Goal: Task Accomplishment & Management: Complete application form

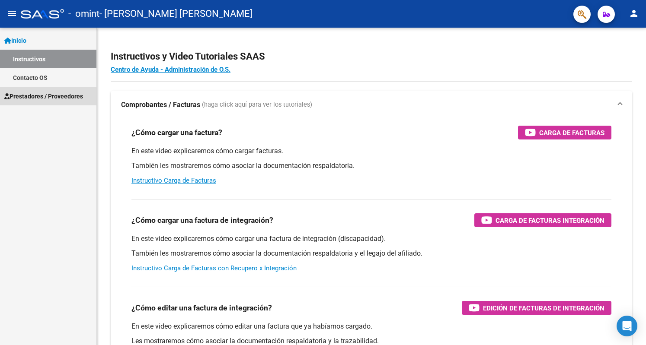
click at [32, 92] on span "Prestadores / Proveedores" at bounding box center [43, 97] width 79 height 10
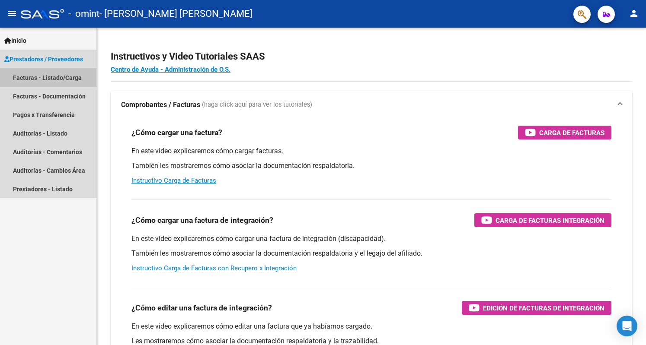
click at [54, 76] on link "Facturas - Listado/Carga" at bounding box center [48, 77] width 96 height 19
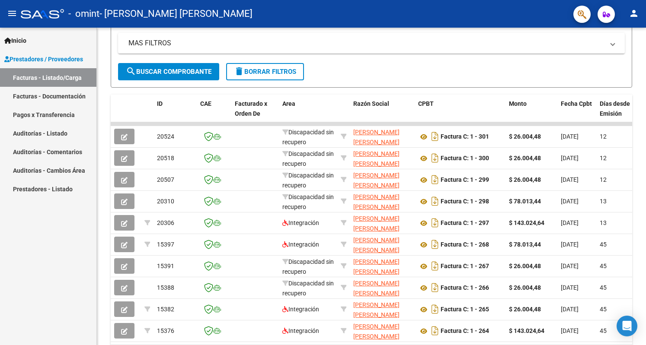
scroll to position [231, 0]
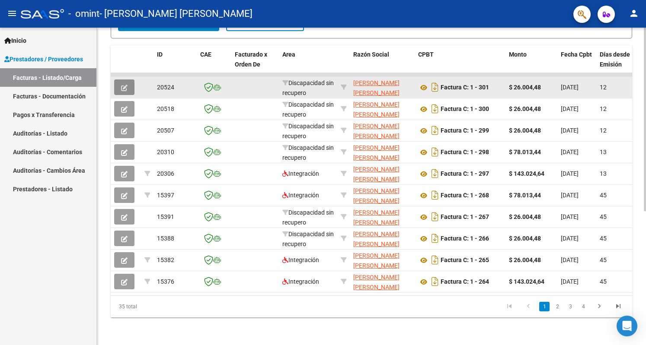
click at [126, 85] on icon "button" at bounding box center [124, 88] width 6 height 6
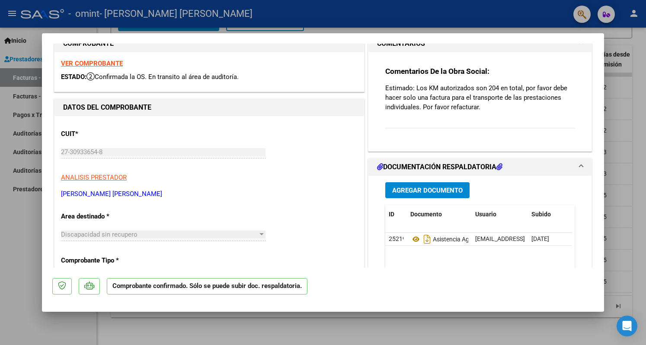
scroll to position [0, 0]
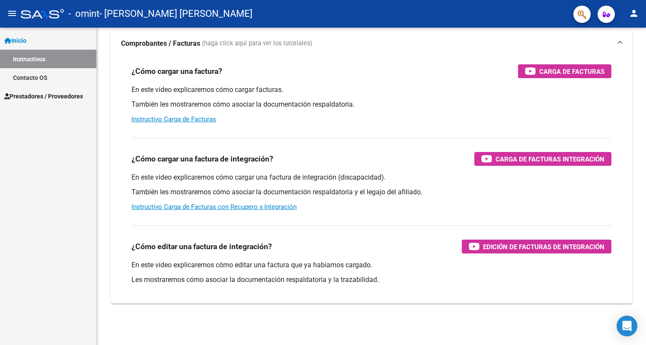
scroll to position [61, 0]
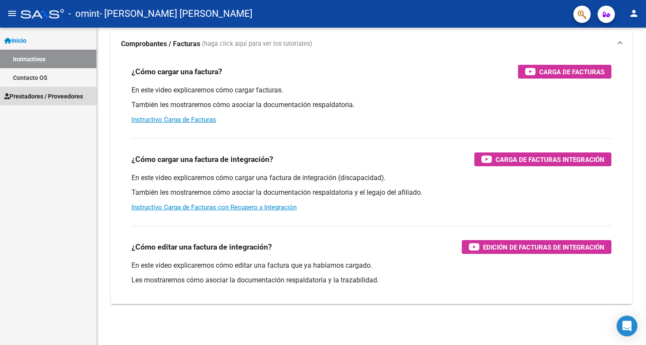
click at [35, 99] on span "Prestadores / Proveedores" at bounding box center [43, 97] width 79 height 10
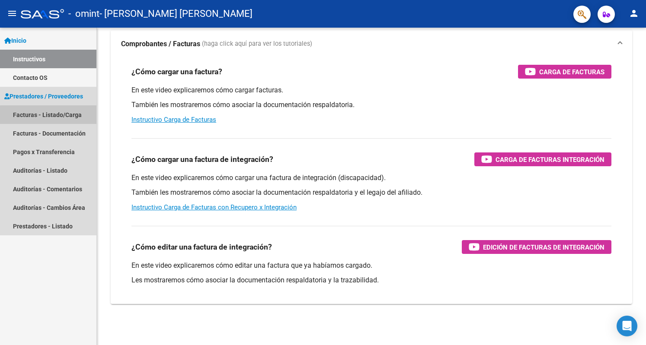
click at [57, 116] on link "Facturas - Listado/Carga" at bounding box center [48, 114] width 96 height 19
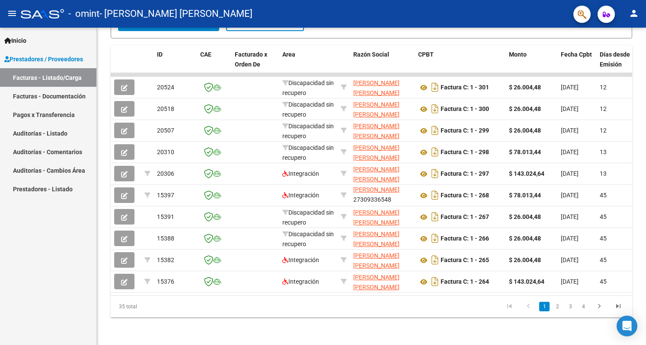
scroll to position [229, 0]
click at [559, 309] on link "2" at bounding box center [557, 307] width 10 height 10
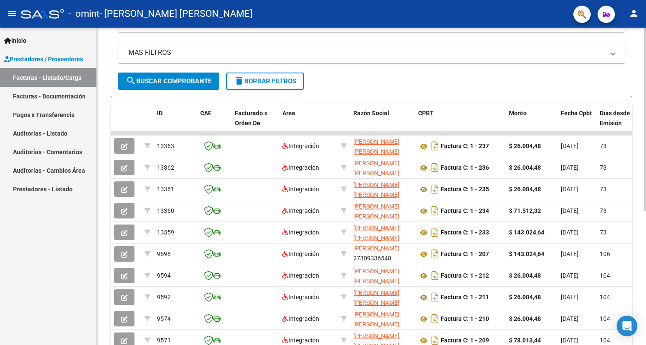
scroll to position [231, 0]
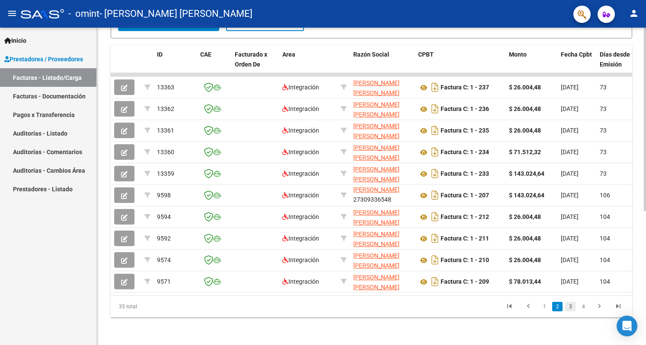
click at [571, 308] on link "3" at bounding box center [570, 307] width 10 height 10
click at [584, 308] on link "4" at bounding box center [583, 307] width 10 height 10
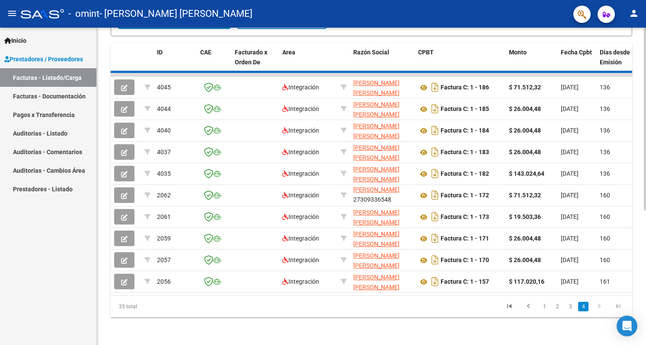
scroll to position [123, 0]
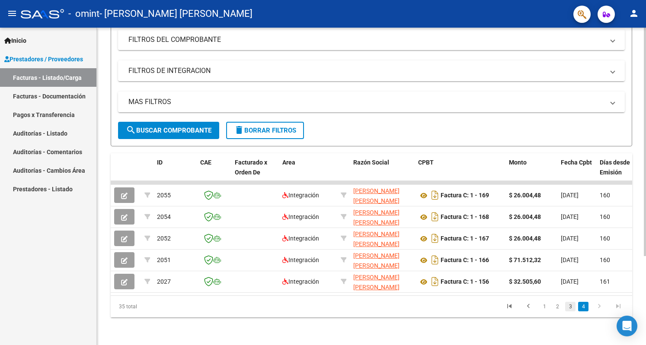
click at [568, 307] on link "3" at bounding box center [570, 307] width 10 height 10
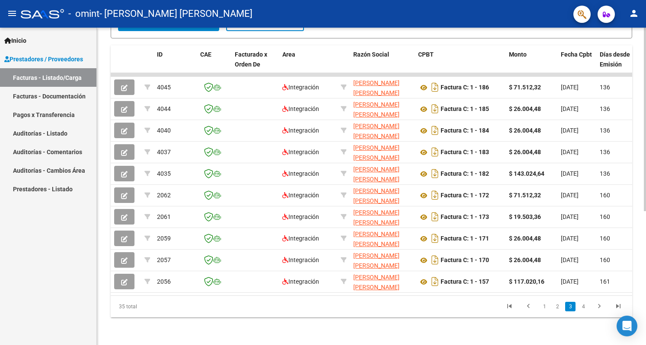
scroll to position [231, 0]
click at [558, 306] on link "2" at bounding box center [557, 307] width 10 height 10
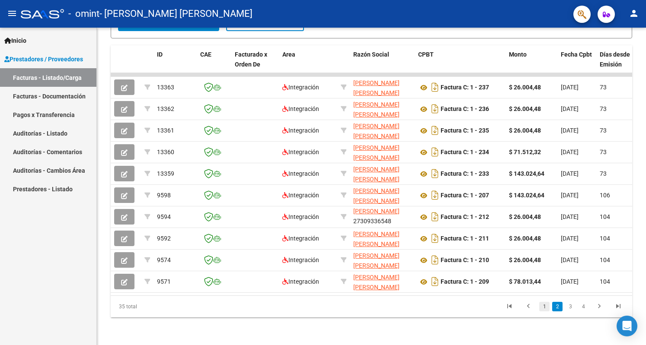
click at [545, 306] on link "1" at bounding box center [544, 307] width 10 height 10
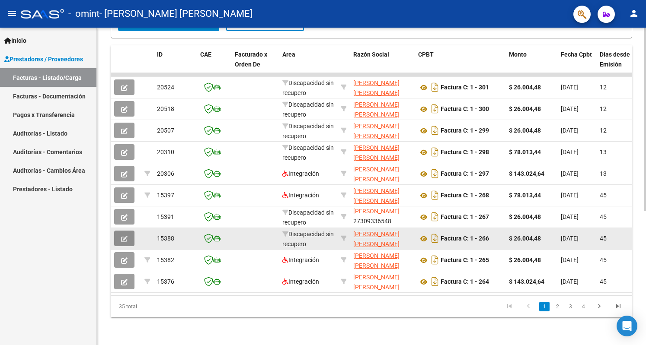
click at [123, 236] on icon "button" at bounding box center [124, 239] width 6 height 6
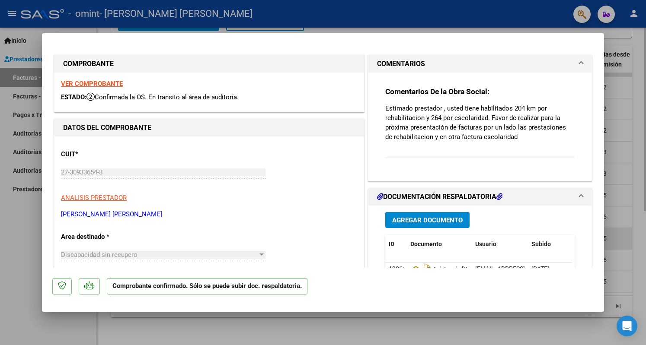
scroll to position [1, 0]
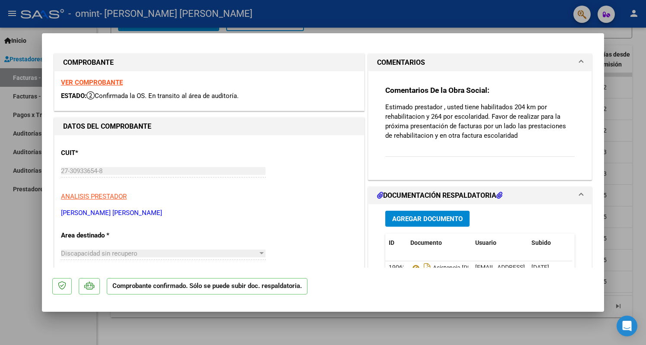
type input "$ 0,00"
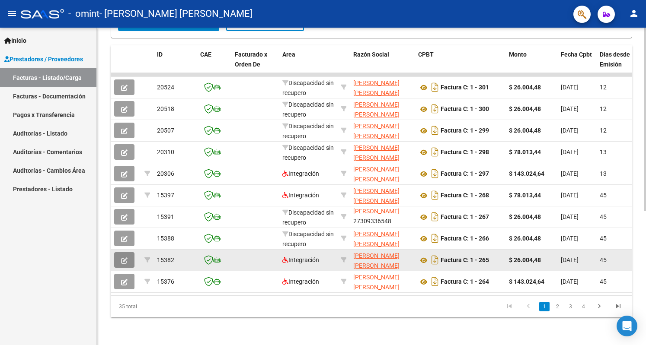
click at [124, 258] on icon "button" at bounding box center [124, 261] width 6 height 6
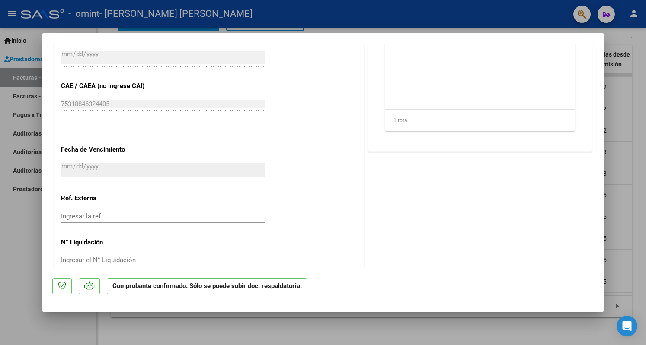
scroll to position [584, 0]
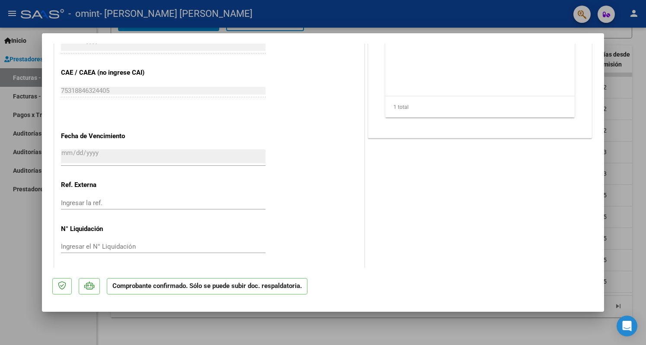
click at [322, 18] on div at bounding box center [323, 172] width 646 height 345
type input "$ 0,00"
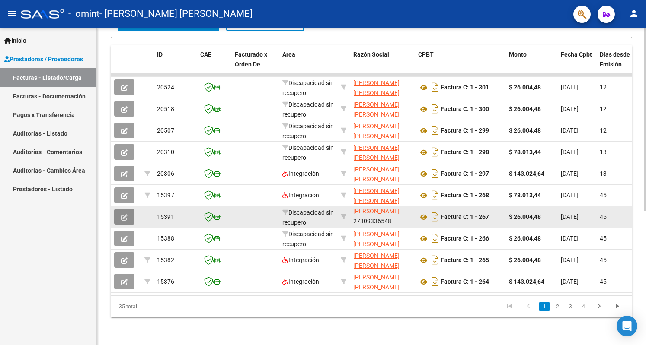
click at [127, 214] on icon "button" at bounding box center [124, 217] width 6 height 6
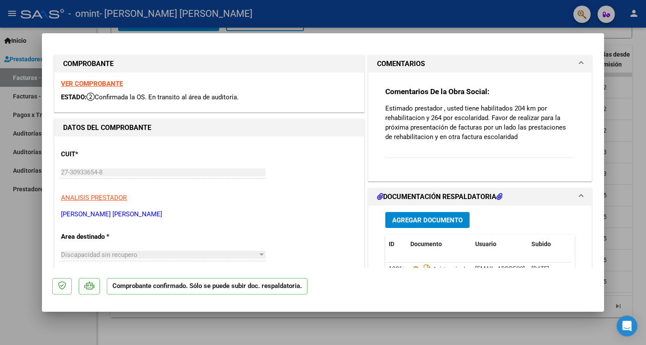
click at [232, 10] on div at bounding box center [323, 172] width 646 height 345
type input "$ 0,00"
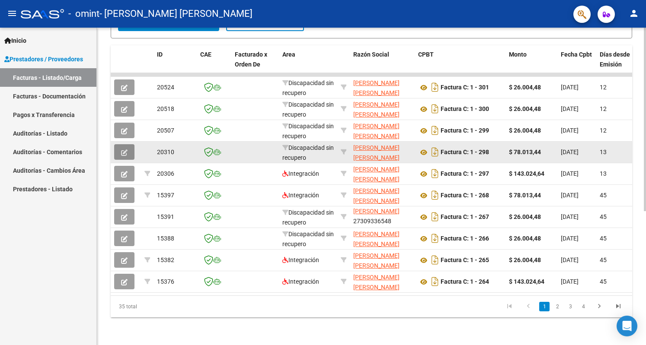
click at [124, 150] on icon "button" at bounding box center [124, 153] width 6 height 6
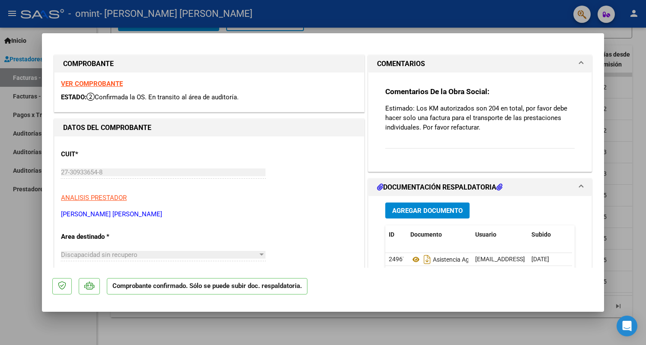
click at [216, 9] on div at bounding box center [323, 172] width 646 height 345
type input "$ 0,00"
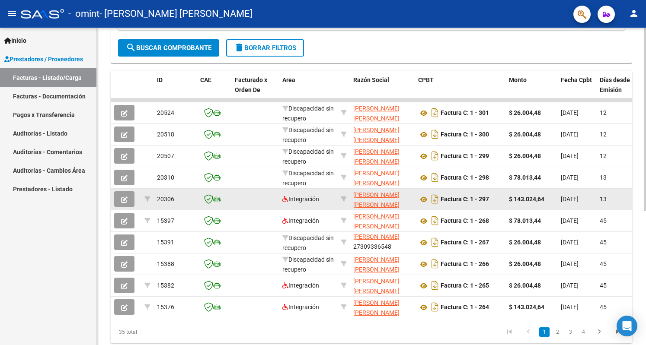
scroll to position [231, 0]
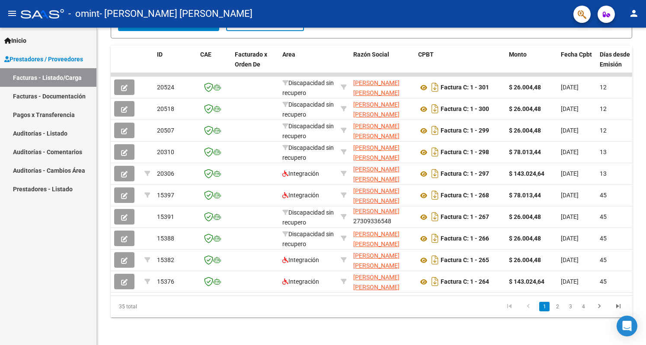
click at [49, 94] on link "Facturas - Documentación" at bounding box center [48, 96] width 96 height 19
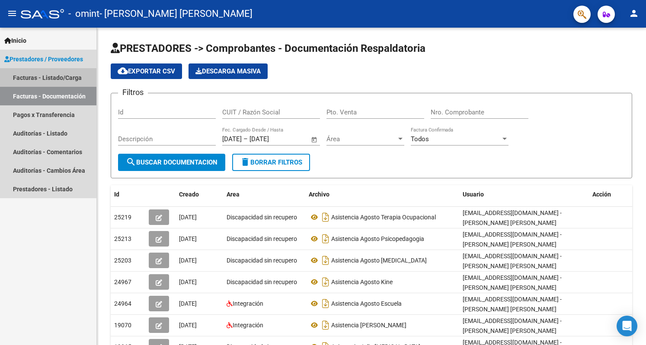
click at [39, 75] on link "Facturas - Listado/Carga" at bounding box center [48, 77] width 96 height 19
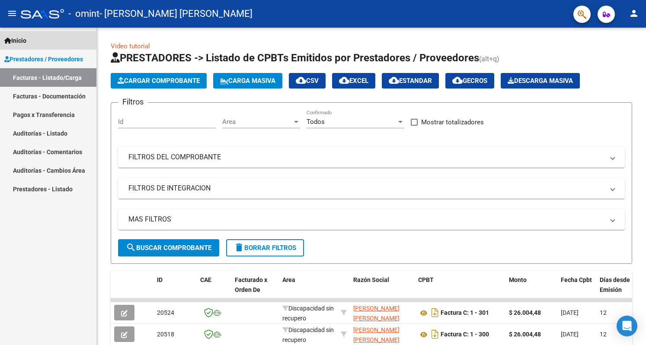
click at [26, 38] on span "Inicio" at bounding box center [15, 41] width 22 height 10
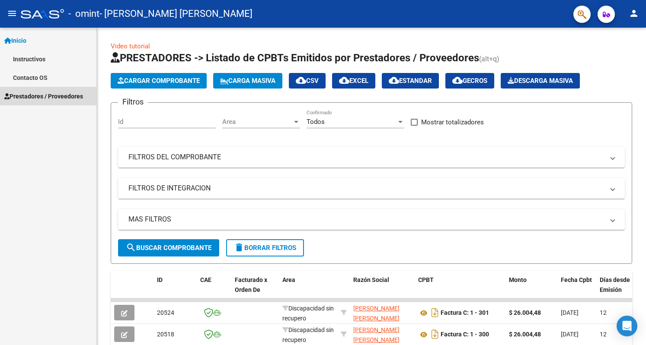
click at [36, 98] on span "Prestadores / Proveedores" at bounding box center [43, 97] width 79 height 10
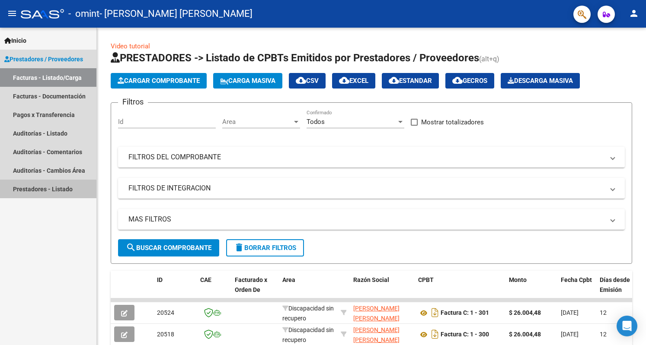
click at [47, 191] on link "Prestadores - Listado" at bounding box center [48, 189] width 96 height 19
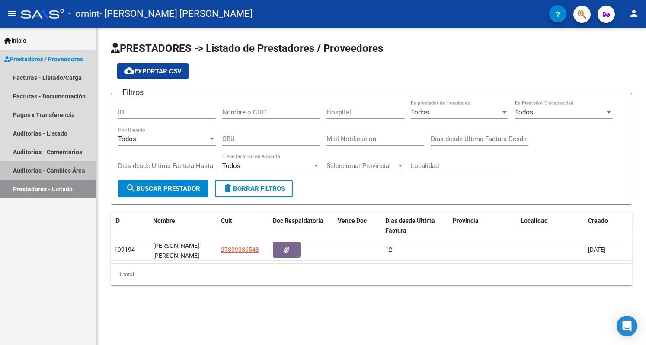
click at [41, 174] on link "Auditorías - Cambios Área" at bounding box center [48, 170] width 96 height 19
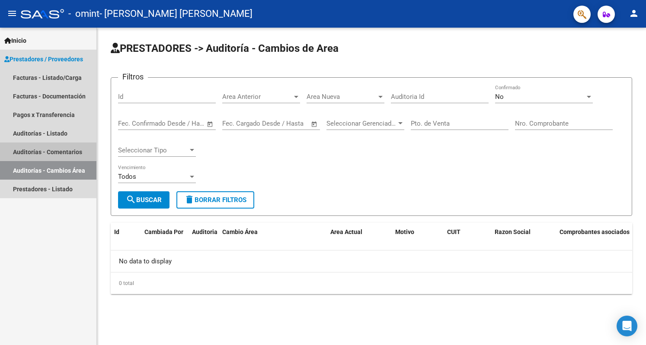
click at [44, 153] on link "Auditorías - Comentarios" at bounding box center [48, 152] width 96 height 19
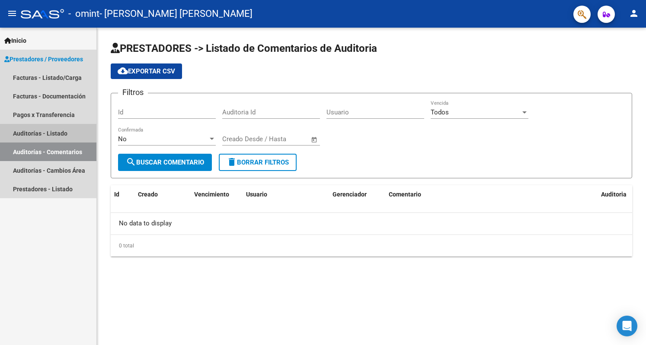
click at [47, 138] on link "Auditorías - Listado" at bounding box center [48, 133] width 96 height 19
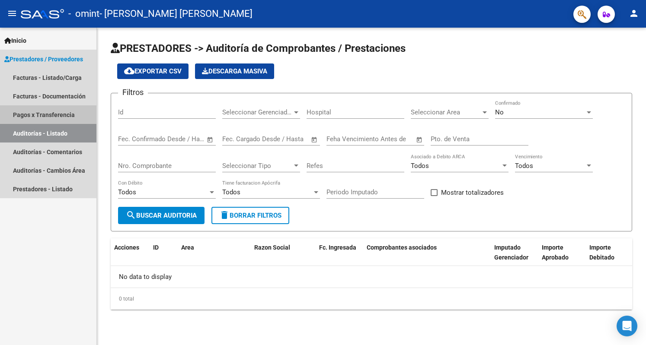
click at [48, 119] on link "Pagos x Transferencia" at bounding box center [48, 114] width 96 height 19
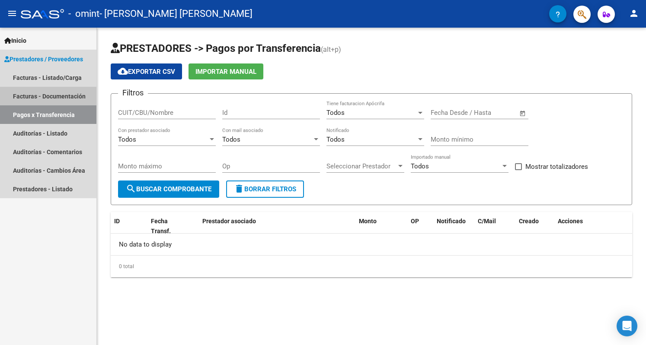
click at [47, 100] on link "Facturas - Documentación" at bounding box center [48, 96] width 96 height 19
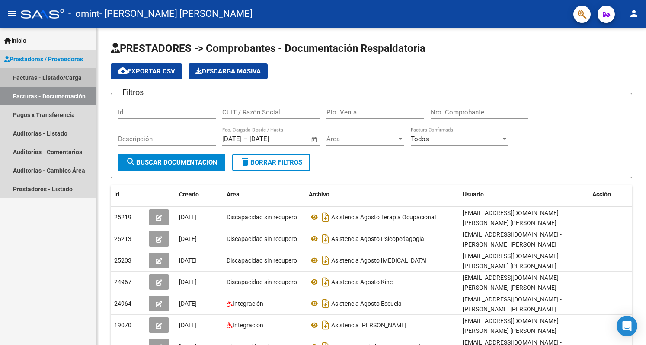
click at [48, 82] on link "Facturas - Listado/Carga" at bounding box center [48, 77] width 96 height 19
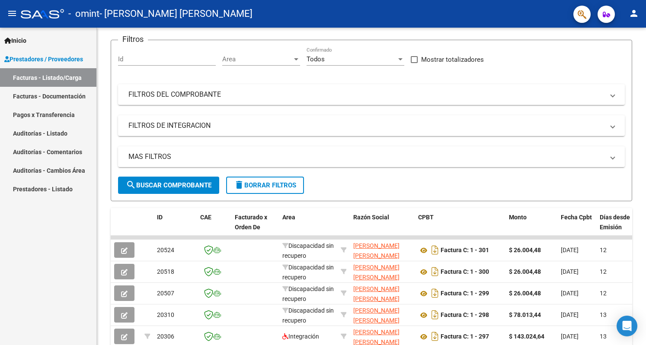
scroll to position [149, 0]
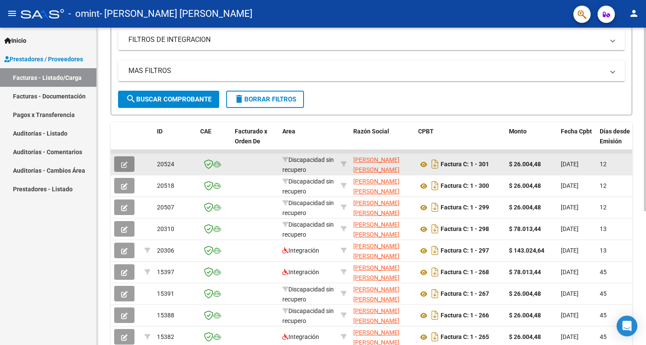
click at [124, 164] on icon "button" at bounding box center [124, 165] width 6 height 6
